Goal: Task Accomplishment & Management: Use online tool/utility

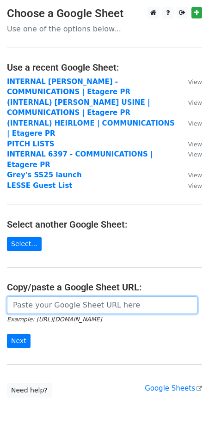
click at [47, 297] on input "url" at bounding box center [102, 306] width 190 height 18
paste input "https://docs.google.com/spreadsheets/d/1uRhtCKVE_gUVN1EmUdUrjXkGXySZaA3VPjbNckm…"
type input "https://docs.google.com/spreadsheets/d/1uRhtCKVE_gUVN1EmUdUrjXkGXySZaA3VPjbNckm…"
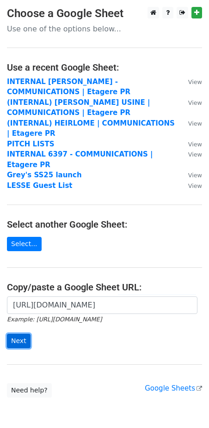
scroll to position [0, 0]
click at [12, 334] on input "Next" at bounding box center [19, 341] width 24 height 14
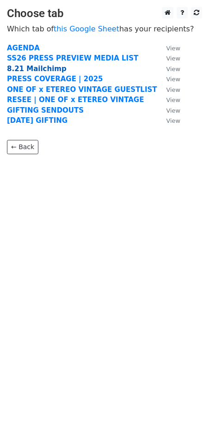
click at [34, 72] on strong "8.21 Mailchimp" at bounding box center [37, 69] width 60 height 8
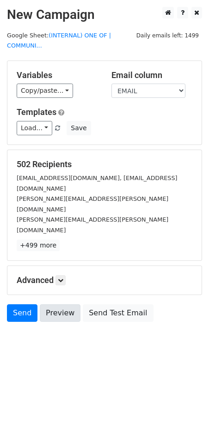
click at [56, 275] on h5 "Advanced" at bounding box center [105, 280] width 176 height 10
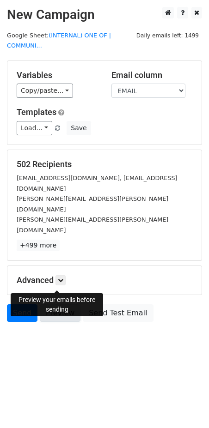
click at [61, 304] on link "Preview" at bounding box center [60, 313] width 41 height 18
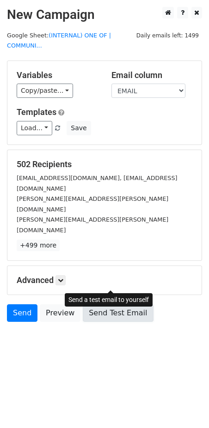
click at [91, 304] on link "Send Test Email" at bounding box center [118, 313] width 70 height 18
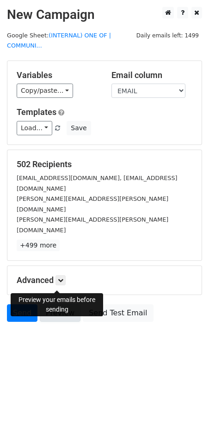
click at [62, 304] on link "Preview" at bounding box center [60, 313] width 41 height 18
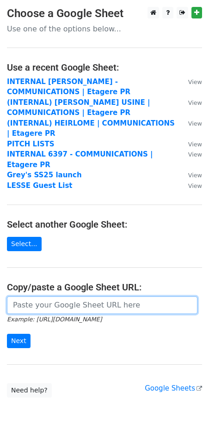
click at [41, 297] on input "url" at bounding box center [102, 306] width 190 height 18
paste input "https://docs.google.com/spreadsheets/d/1uRhtCKVE_gUVN1EmUdUrjXkGXySZaA3VPjbNckm…"
type input "https://docs.google.com/spreadsheets/d/1uRhtCKVE_gUVN1EmUdUrjXkGXySZaA3VPjbNckm…"
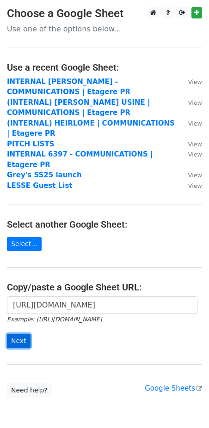
scroll to position [0, 0]
click at [19, 334] on input "Next" at bounding box center [19, 341] width 24 height 14
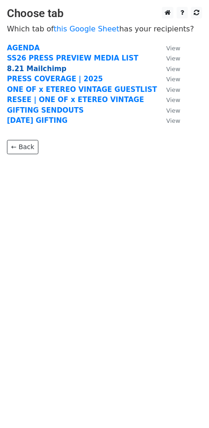
click at [29, 70] on strong "8.21 Mailchimp" at bounding box center [37, 69] width 60 height 8
